Goal: Task Accomplishment & Management: Manage account settings

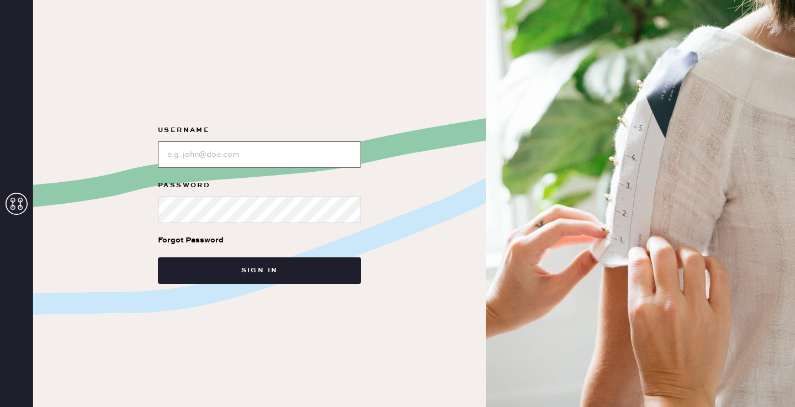
click at [237, 151] on input "loginName" at bounding box center [259, 154] width 203 height 27
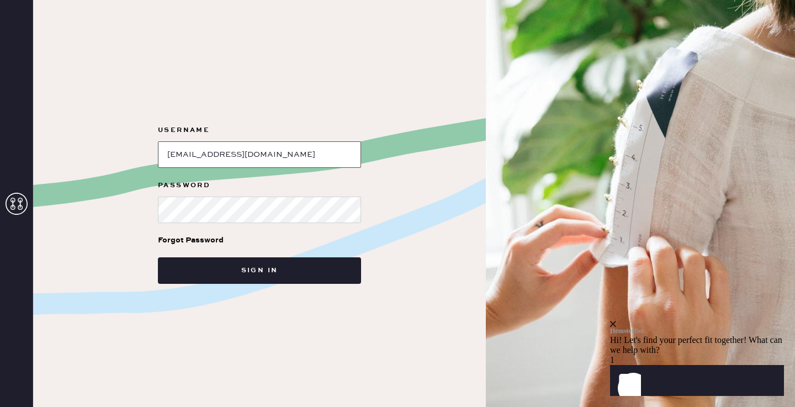
type input "[EMAIL_ADDRESS][DOMAIN_NAME]"
click at [188, 241] on div "Forgot Password" at bounding box center [191, 240] width 66 height 12
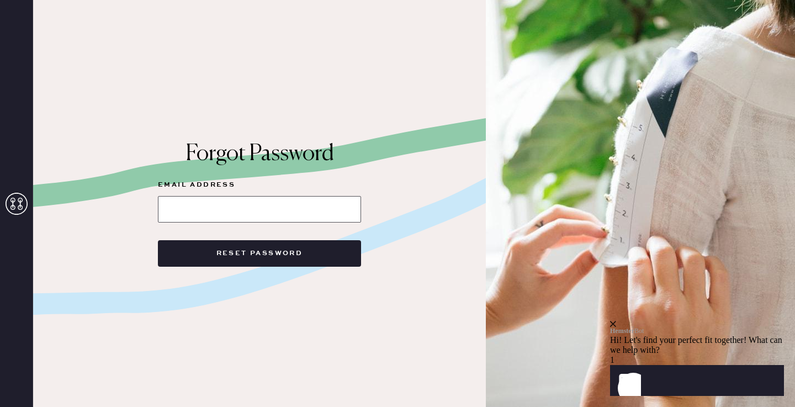
click at [227, 210] on input at bounding box center [259, 209] width 203 height 27
paste input "egstewart@icloud.com"
type input "egstewart@icloud.com"
click at [158, 240] on button "Reset Password" at bounding box center [259, 253] width 203 height 27
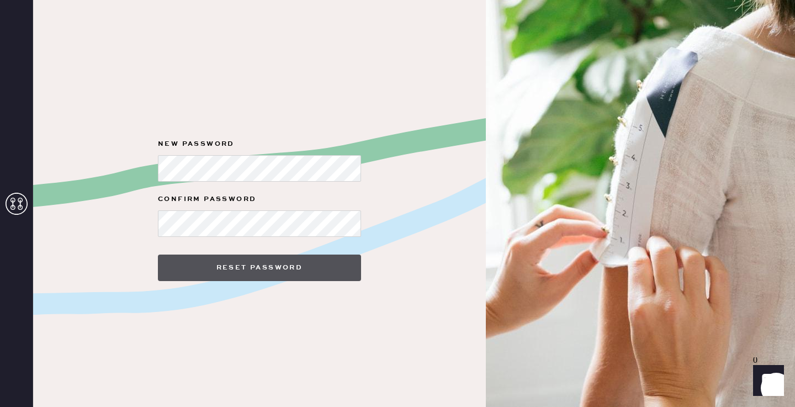
click at [225, 274] on button "Reset Password" at bounding box center [259, 268] width 203 height 27
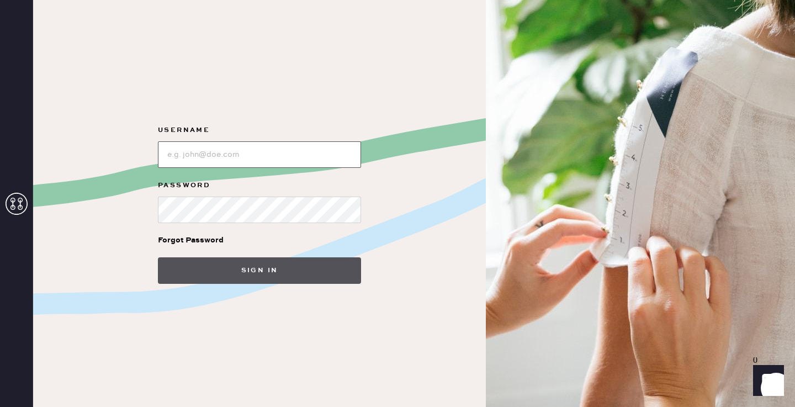
type input "[EMAIL_ADDRESS][DOMAIN_NAME]"
click at [226, 272] on button "Sign in" at bounding box center [259, 270] width 203 height 27
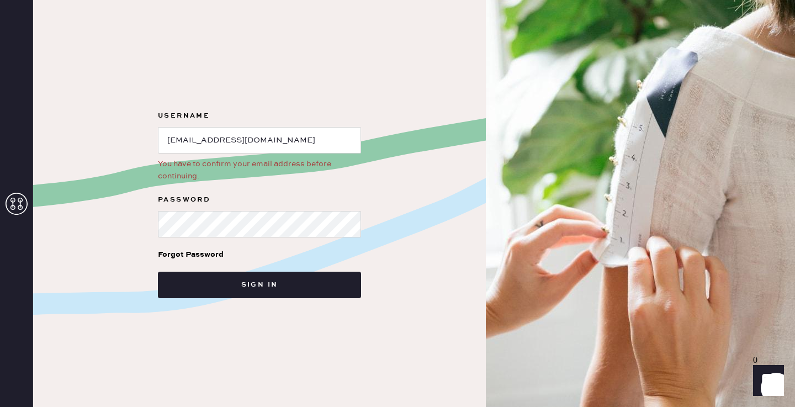
click at [208, 180] on div "You have to confirm your email address before continuing." at bounding box center [259, 170] width 203 height 24
click at [231, 159] on div "You have to confirm your email address before continuing." at bounding box center [259, 170] width 203 height 24
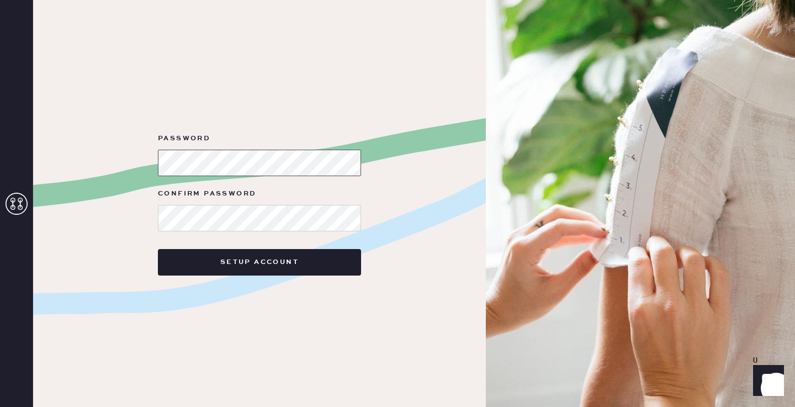
click at [78, 139] on div "Password Confirm Password Setup Account" at bounding box center [259, 203] width 453 height 407
click at [158, 249] on button "Setup Account" at bounding box center [259, 262] width 203 height 27
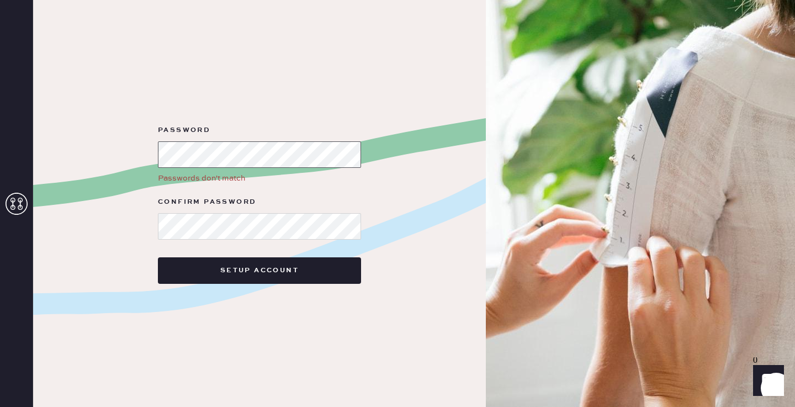
click at [156, 149] on form "Password Passwords don't match Confirm Password Setup Account" at bounding box center [259, 204] width 221 height 160
click at [317, 77] on div "Password Passwords don't match Confirm Password Setup Account" at bounding box center [259, 203] width 453 height 407
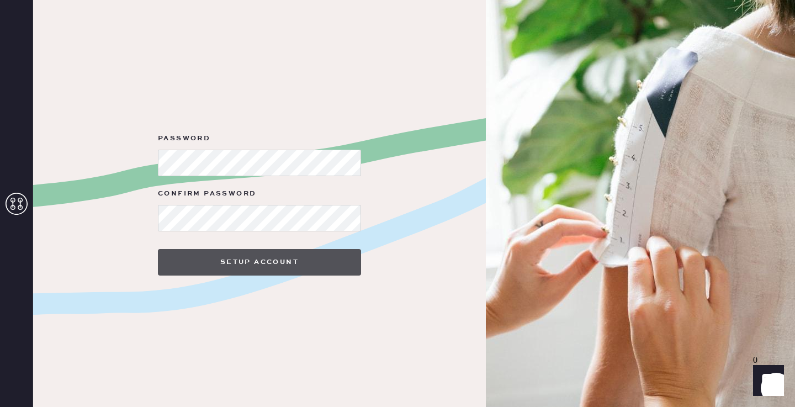
click at [169, 258] on button "Setup Account" at bounding box center [259, 262] width 203 height 27
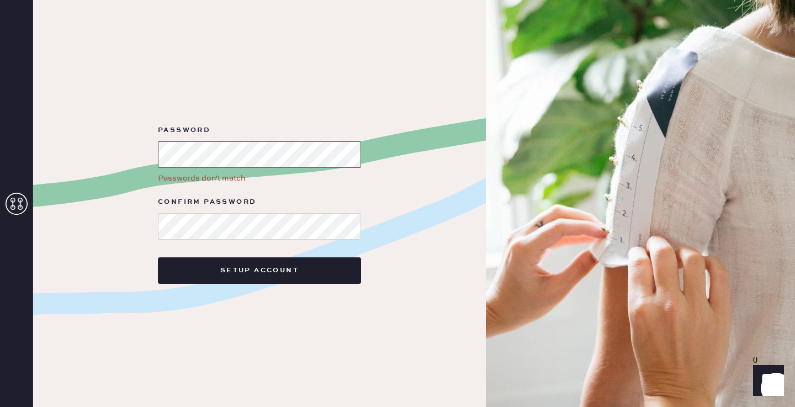
click at [144, 146] on div "Password Passwords don't match Confirm Password Setup Account" at bounding box center [259, 203] width 453 height 407
click at [158, 257] on button "Setup Account" at bounding box center [259, 270] width 203 height 27
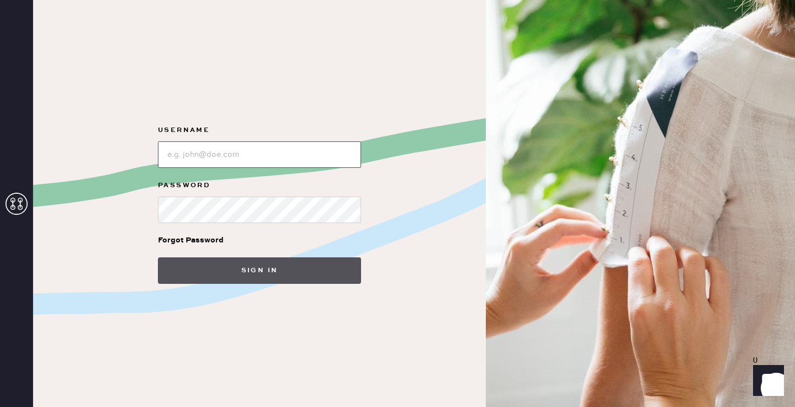
type input "egstewart@icloud.com"
click at [306, 267] on button "Sign in" at bounding box center [259, 270] width 203 height 27
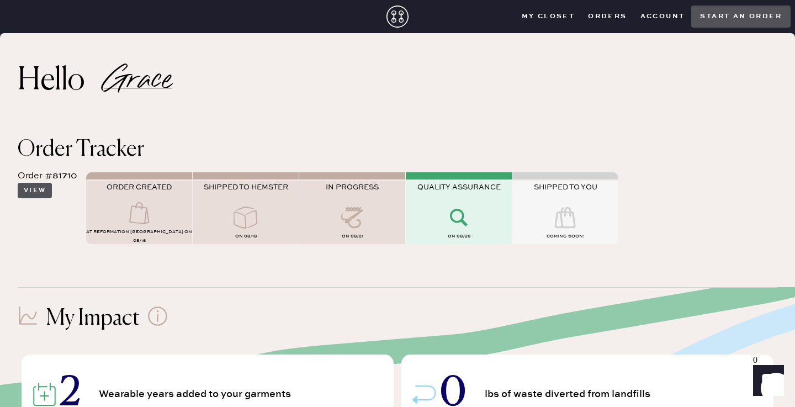
click at [38, 191] on button "View" at bounding box center [35, 190] width 34 height 15
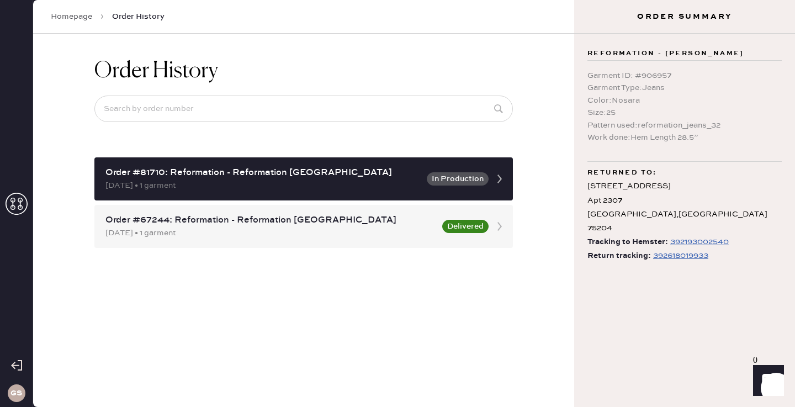
click at [677, 249] on div "392618019933" at bounding box center [680, 255] width 55 height 13
